Goal: Transaction & Acquisition: Purchase product/service

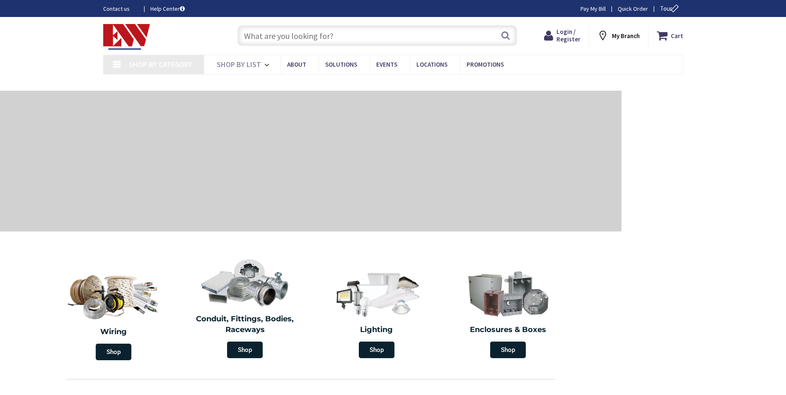
type input "[GEOGRAPHIC_DATA], [GEOGRAPHIC_DATA]"
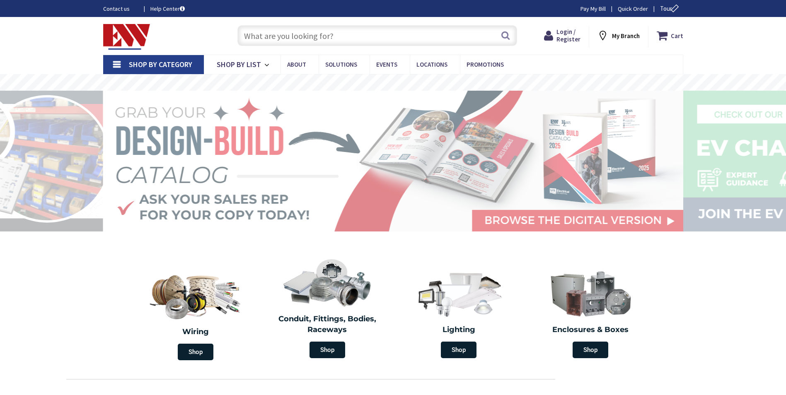
click at [308, 29] on input "text" at bounding box center [377, 35] width 280 height 21
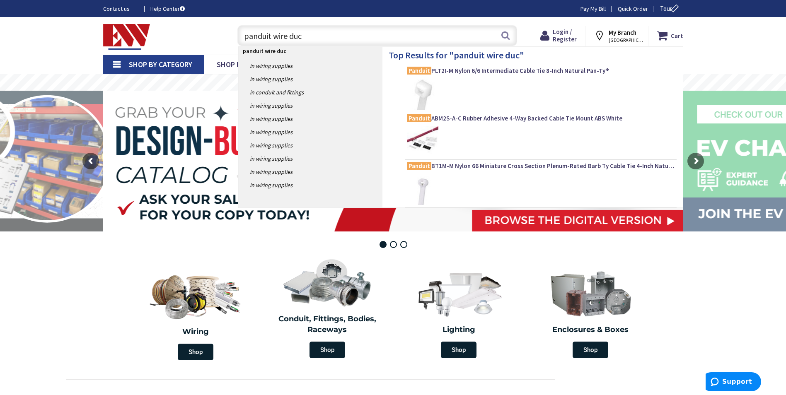
type input "panduit wire duct"
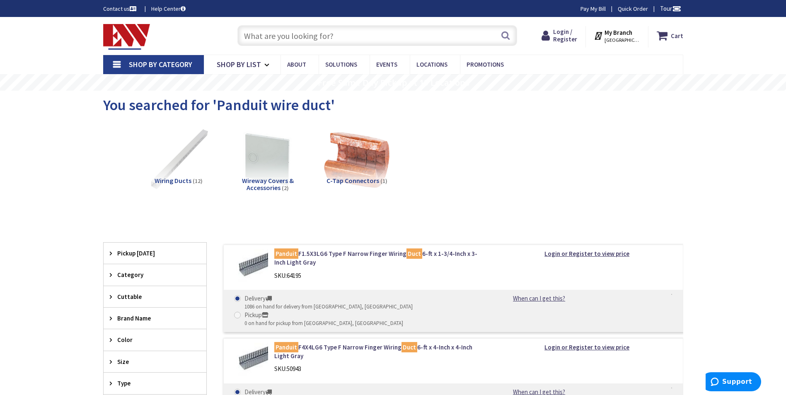
click at [315, 34] on input "text" at bounding box center [377, 35] width 280 height 21
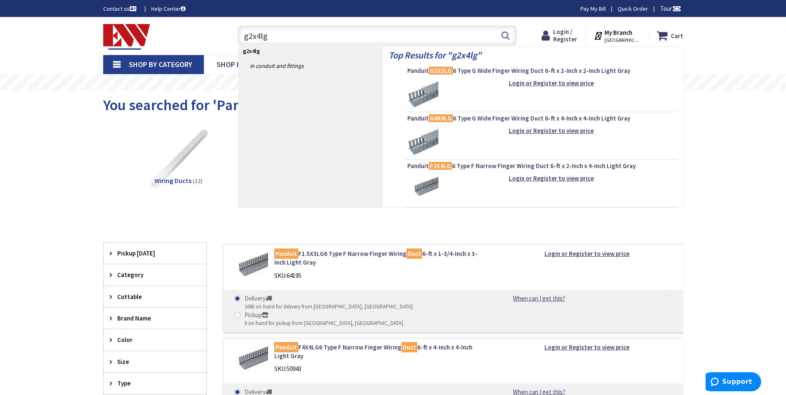
type input "g2x4lg6"
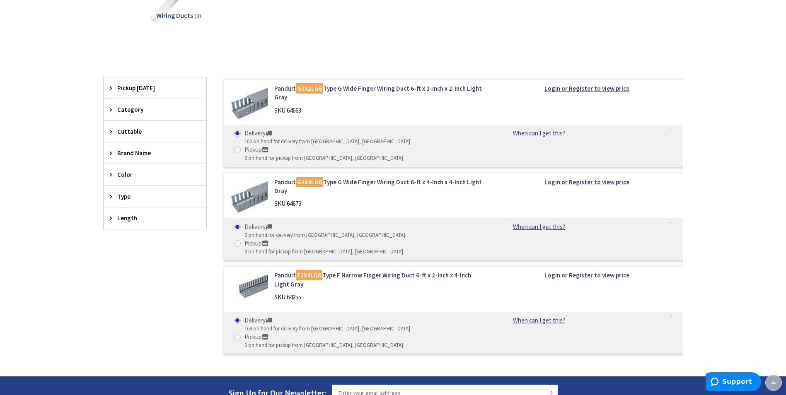
scroll to position [166, 0]
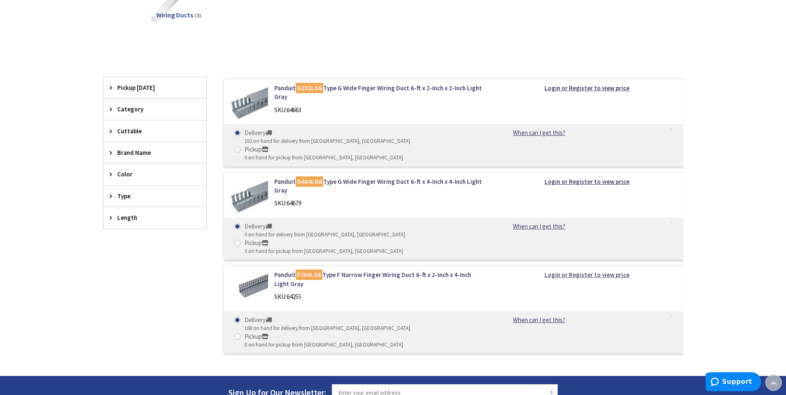
click at [572, 271] on strong "Login or Register to view price" at bounding box center [586, 275] width 85 height 8
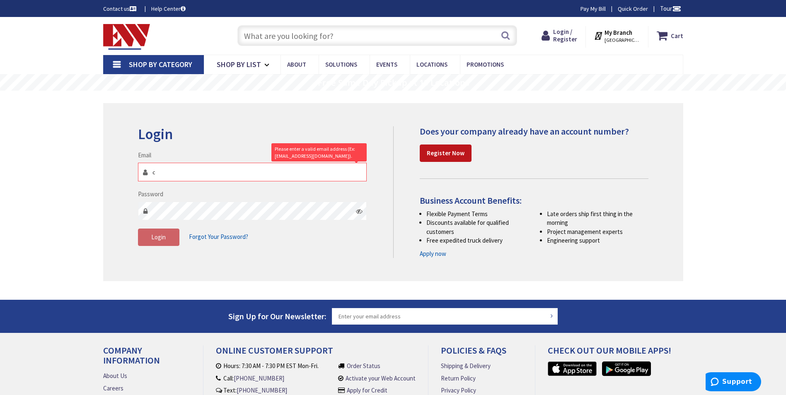
type input "ctheriault@nationalbreaker.com"
